Goal: Information Seeking & Learning: Learn about a topic

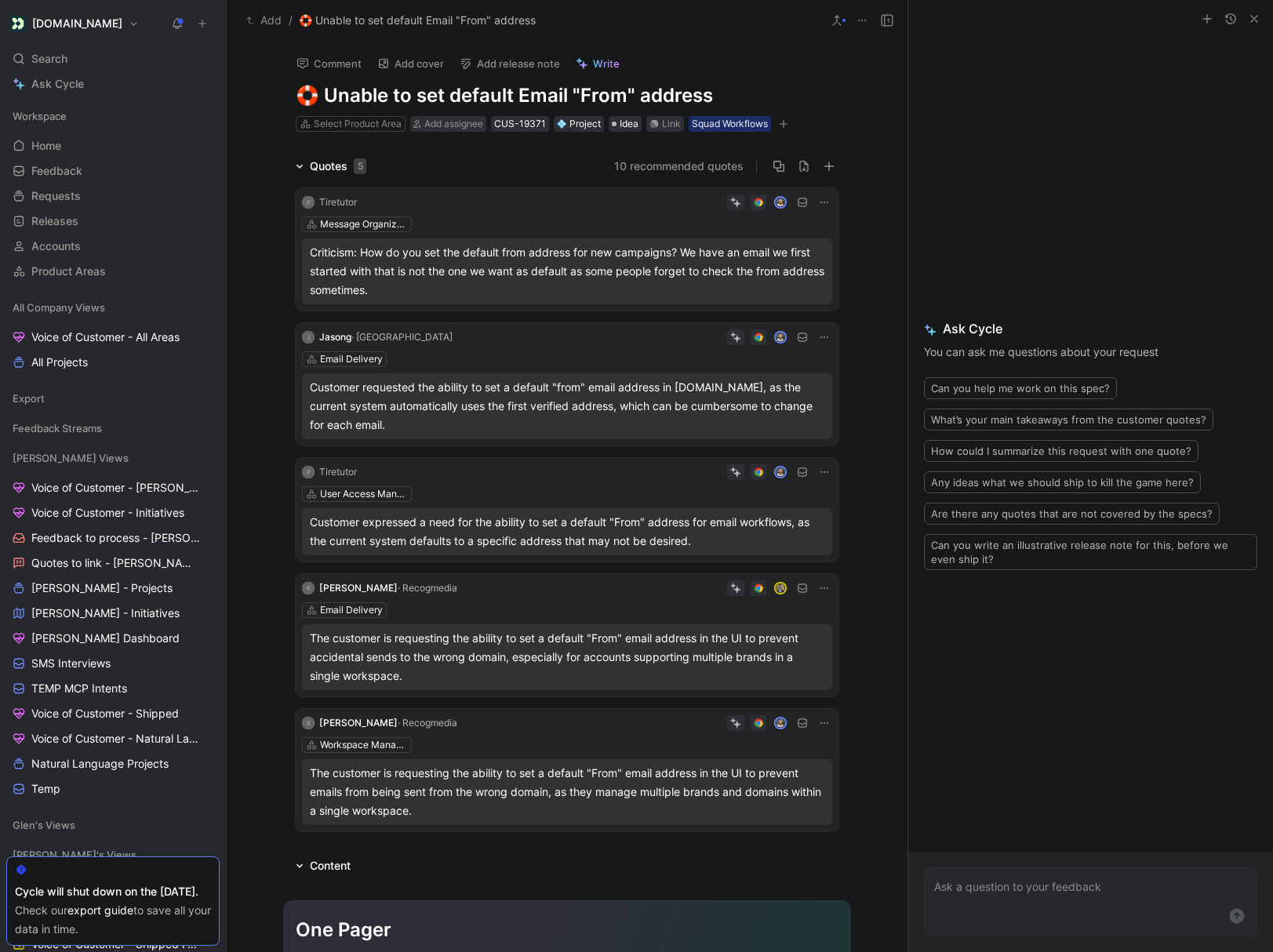
click at [676, 171] on button "10 recommended quotes" at bounding box center [678, 166] width 129 height 19
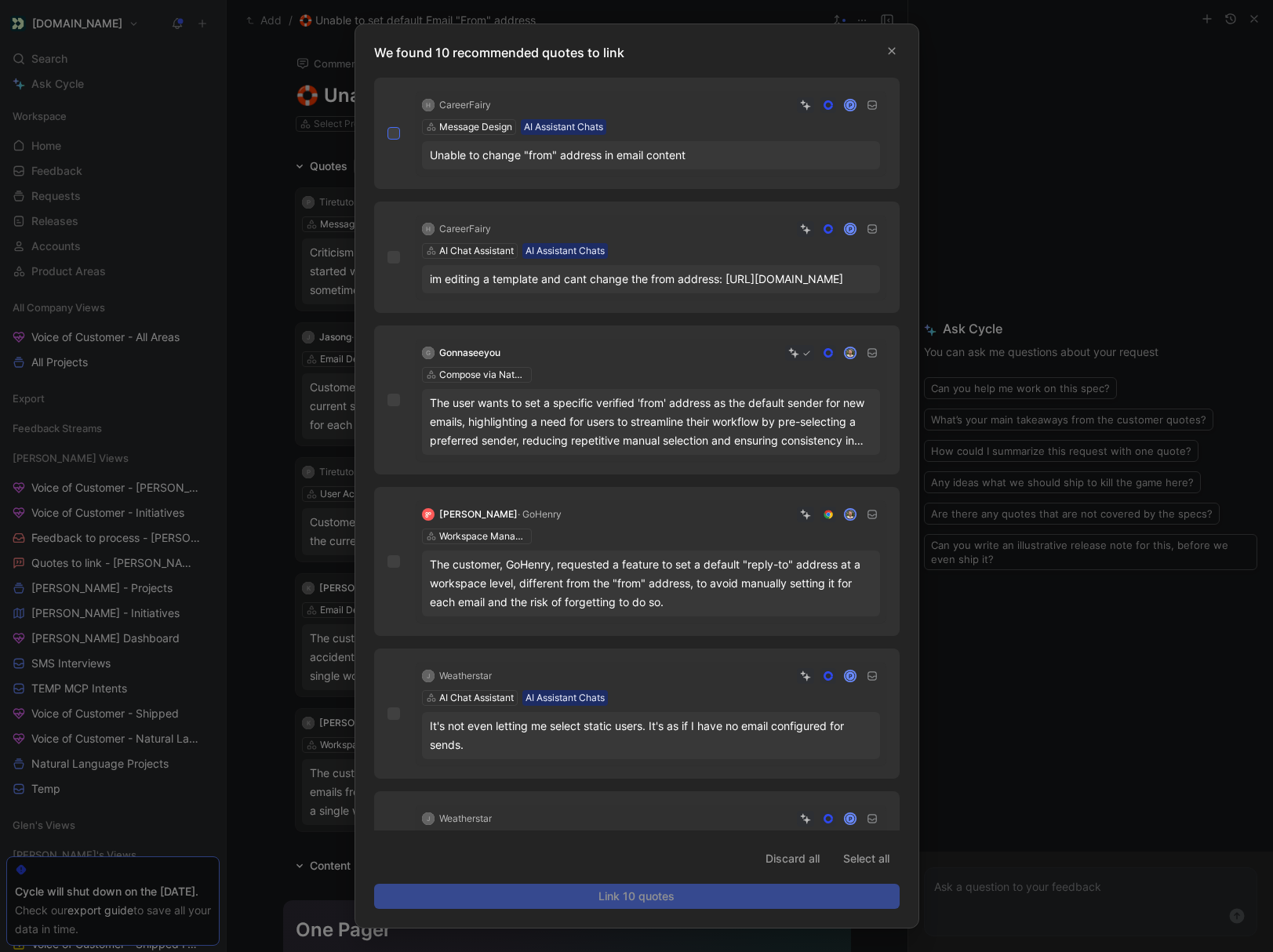
click at [389, 133] on icon at bounding box center [393, 133] width 7 height 6
click at [388, 127] on input "checkbox" at bounding box center [388, 127] width 0 height 0
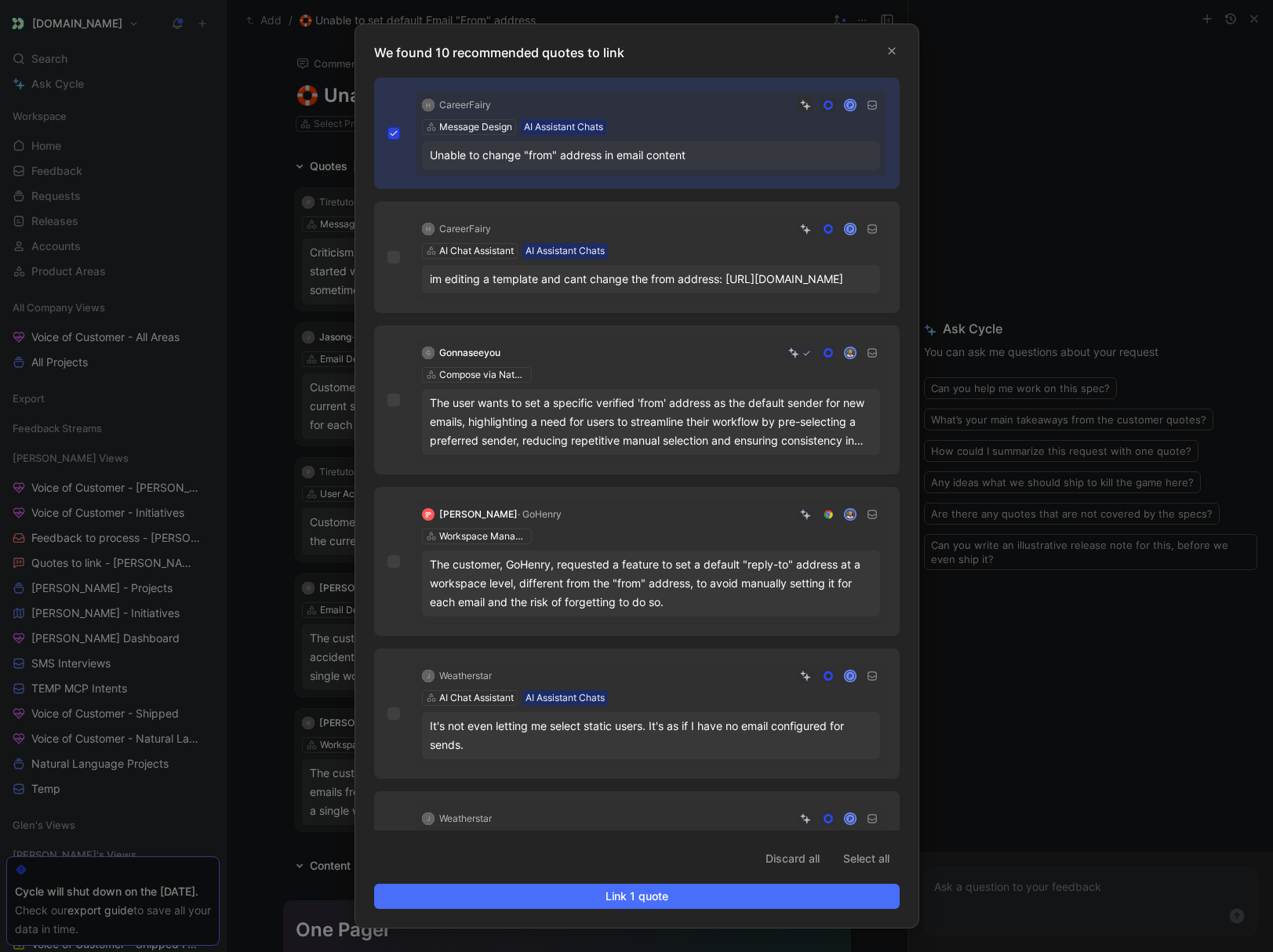
click at [389, 133] on icon at bounding box center [393, 133] width 7 height 6
click at [388, 127] on input "checkbox" at bounding box center [388, 127] width 0 height 0
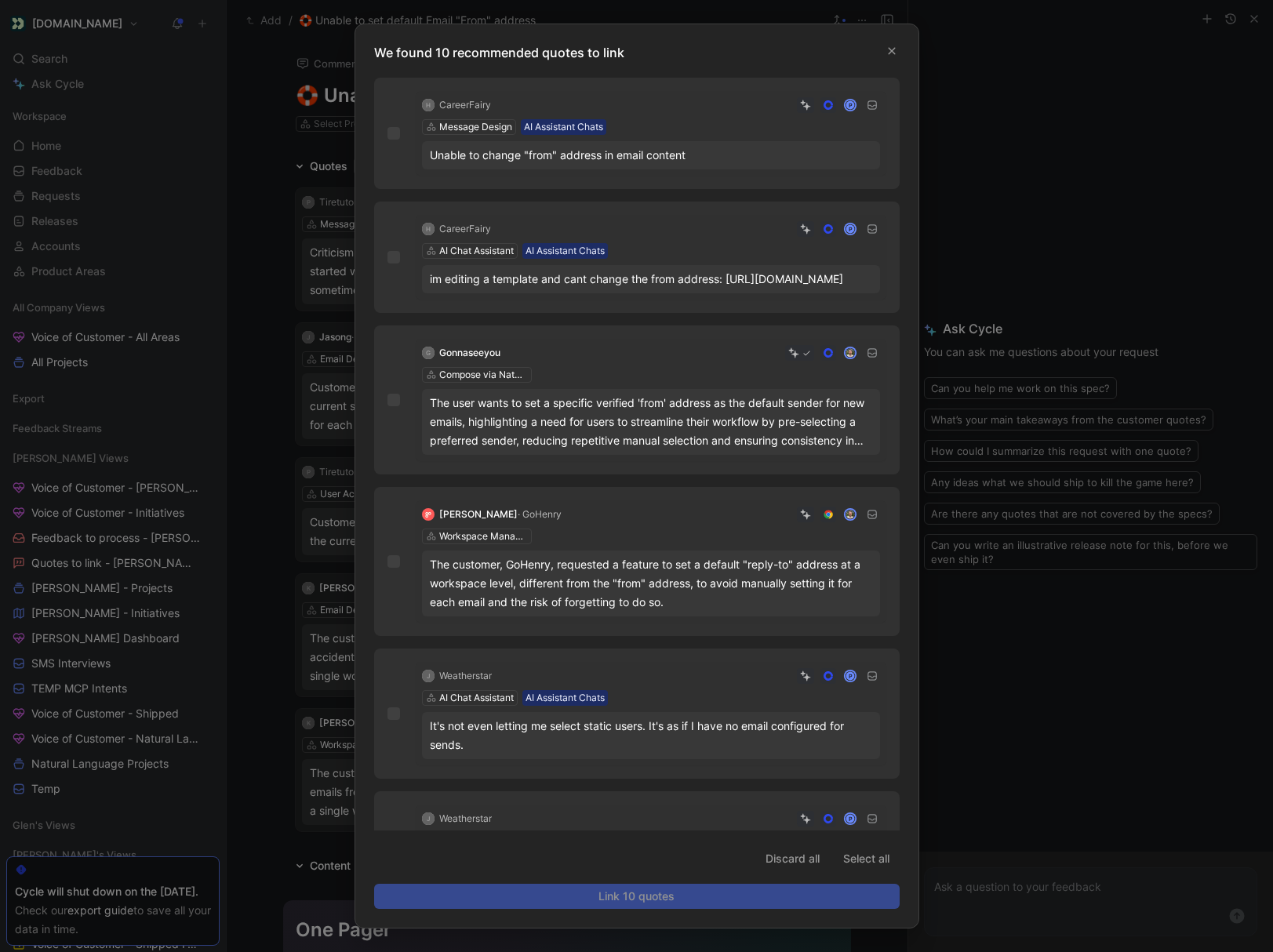
click at [393, 444] on div "G Gonnaseeyou Compose via Natural Language The user wants to set a specific ver…" at bounding box center [636, 399] width 525 height 149
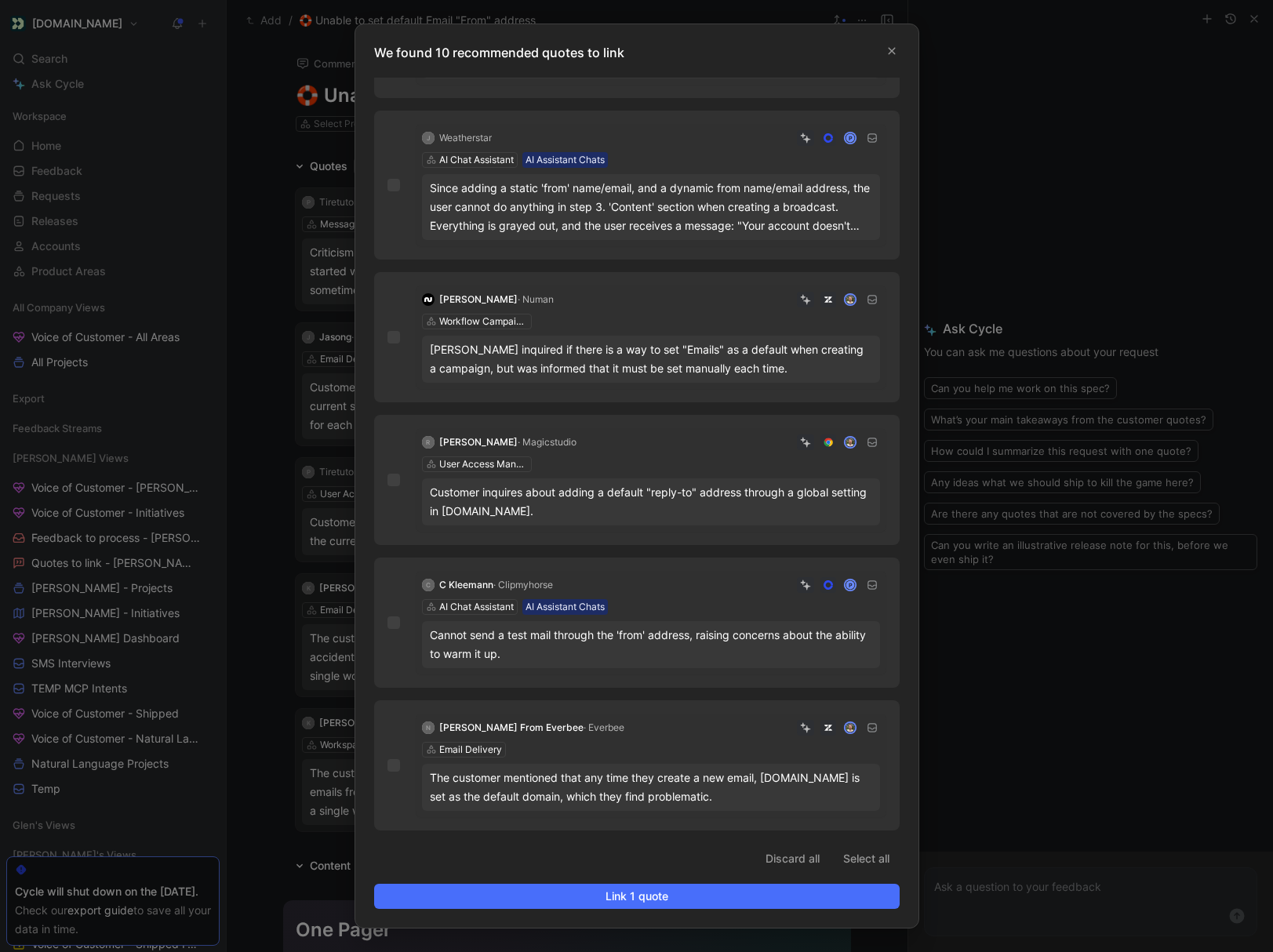
scroll to position [718, 0]
click at [394, 769] on icon at bounding box center [393, 765] width 9 height 9
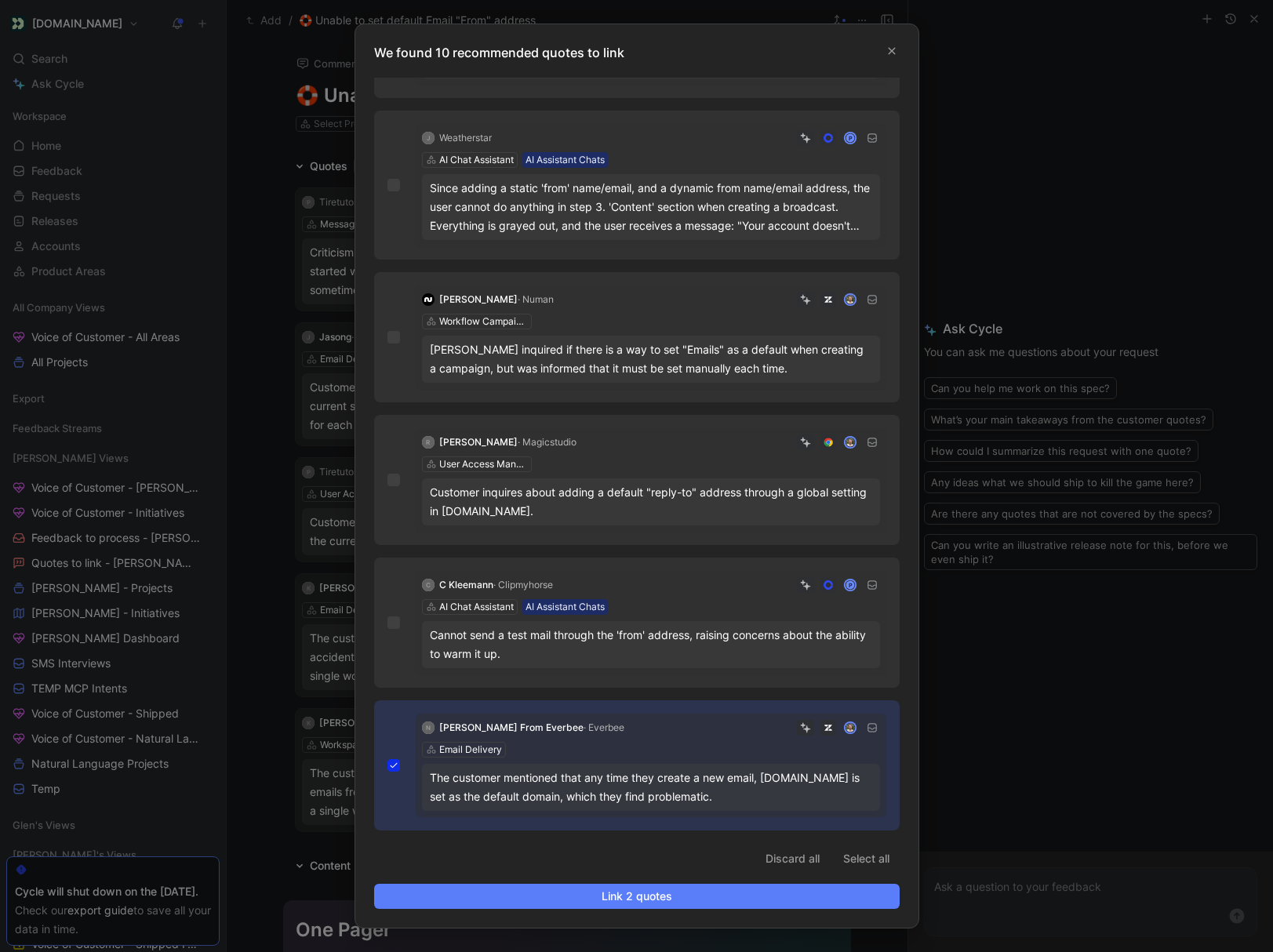
click at [517, 896] on span "Link 2 quotes" at bounding box center [636, 896] width 498 height 19
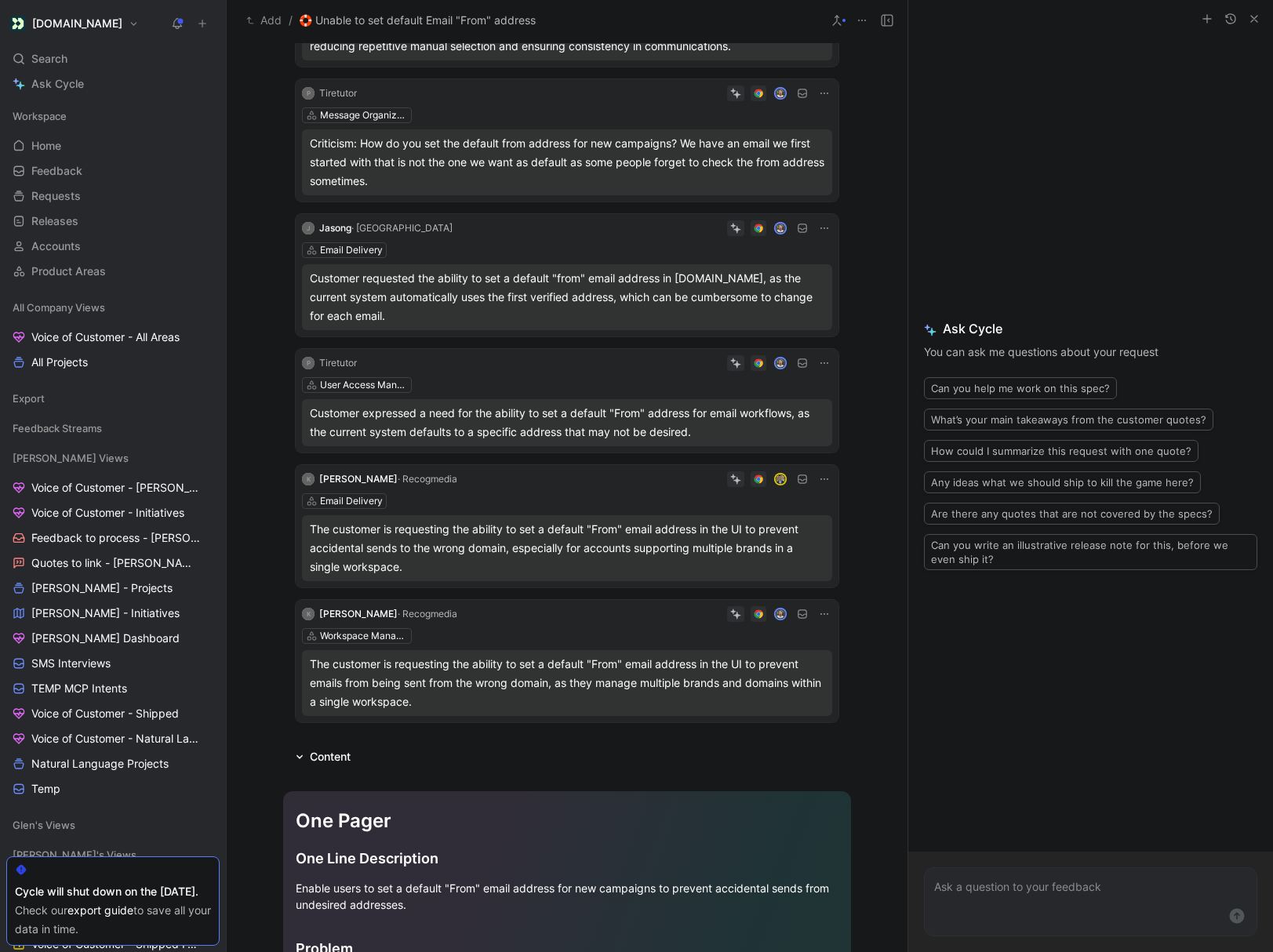
scroll to position [0, 0]
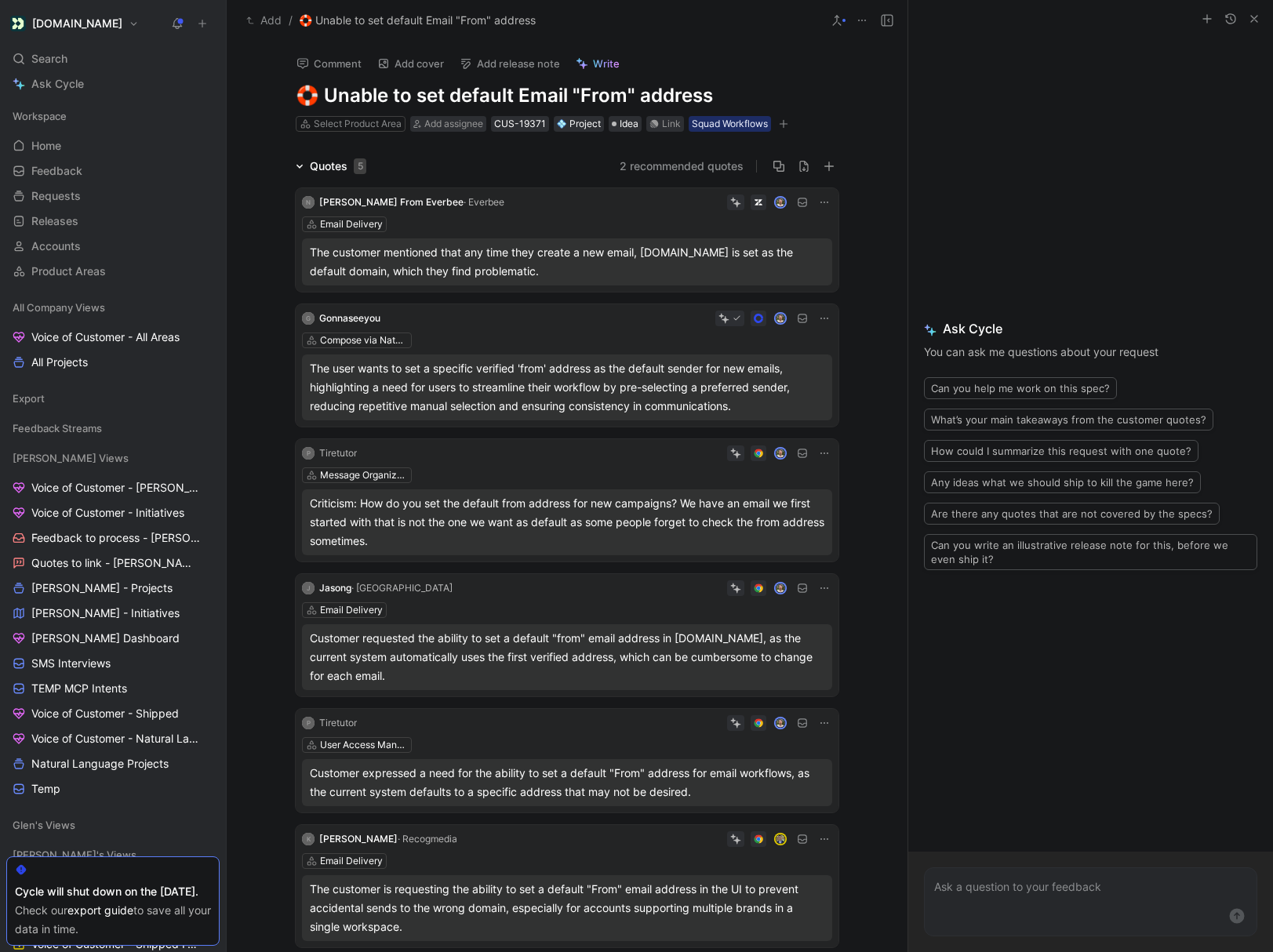
click at [821, 201] on icon at bounding box center [824, 202] width 7 height 2
click at [757, 226] on span "Edit property" at bounding box center [775, 231] width 67 height 13
click at [741, 182] on button "Discard" at bounding box center [762, 177] width 61 height 22
